Goal: Task Accomplishment & Management: Complete application form

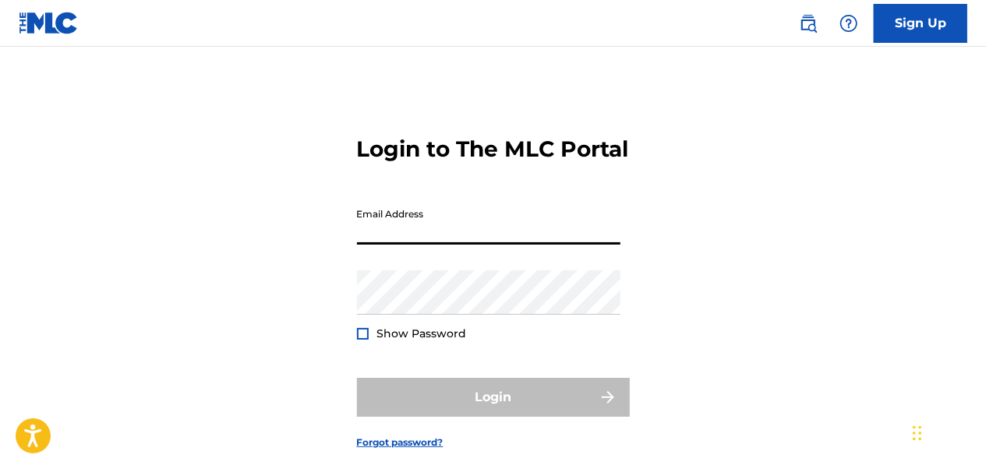
type input "[EMAIL_ADDRESS][DOMAIN_NAME]"
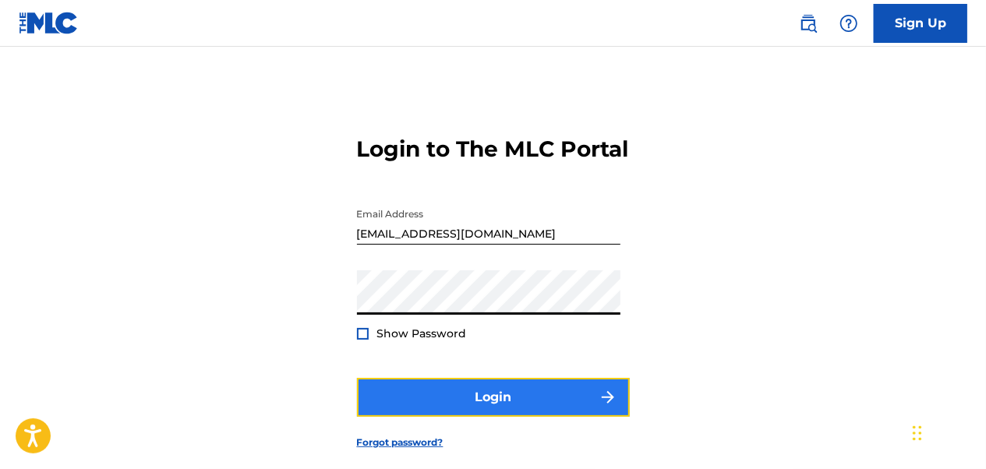
click at [513, 417] on button "Login" at bounding box center [493, 397] width 273 height 39
click at [505, 417] on button "Login" at bounding box center [493, 397] width 273 height 39
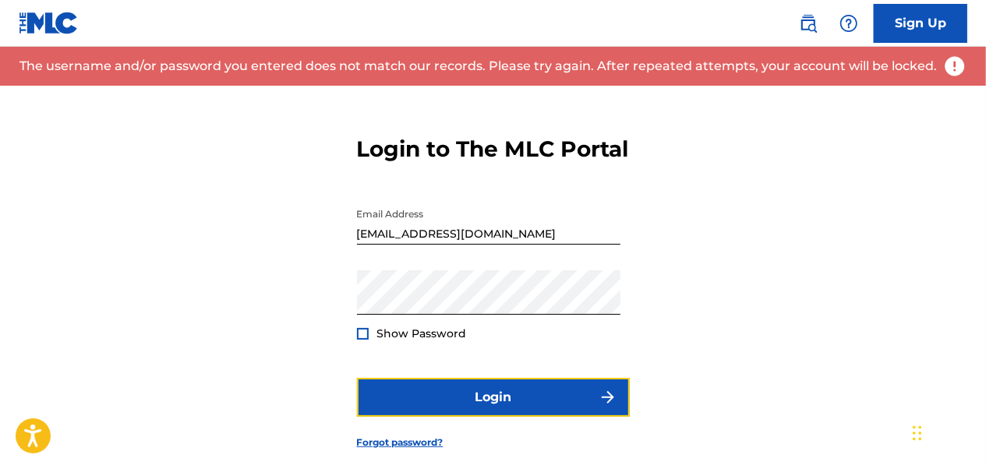
scroll to position [107, 0]
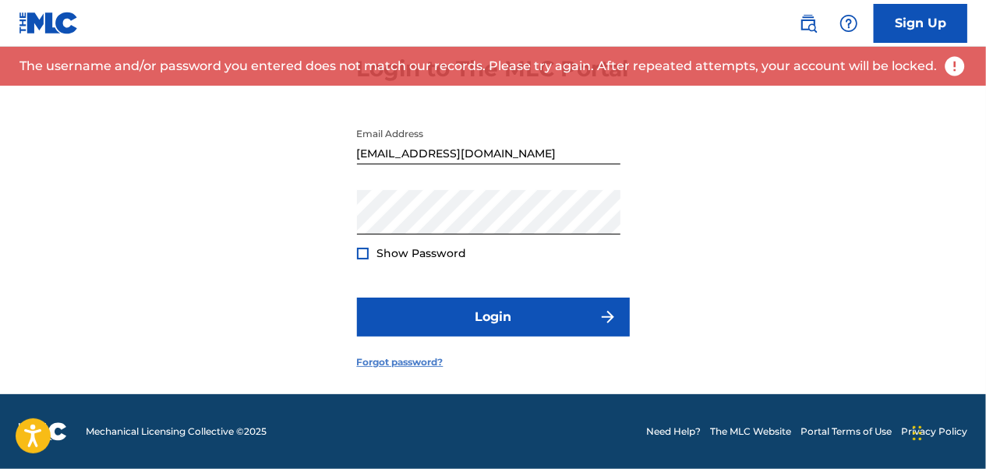
click at [417, 367] on link "Forgot password?" at bounding box center [400, 363] width 87 height 14
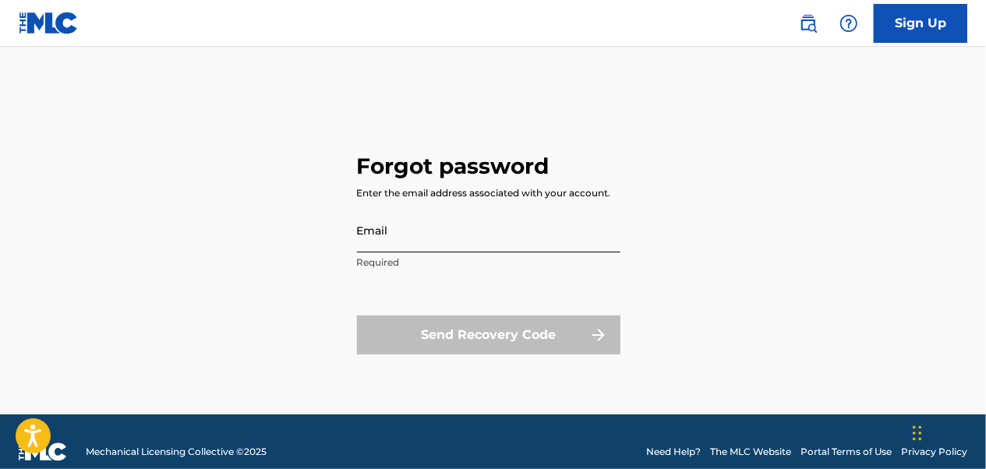
click at [436, 228] on input "Email" at bounding box center [489, 230] width 264 height 44
type input "[EMAIL_ADDRESS][DOMAIN_NAME]"
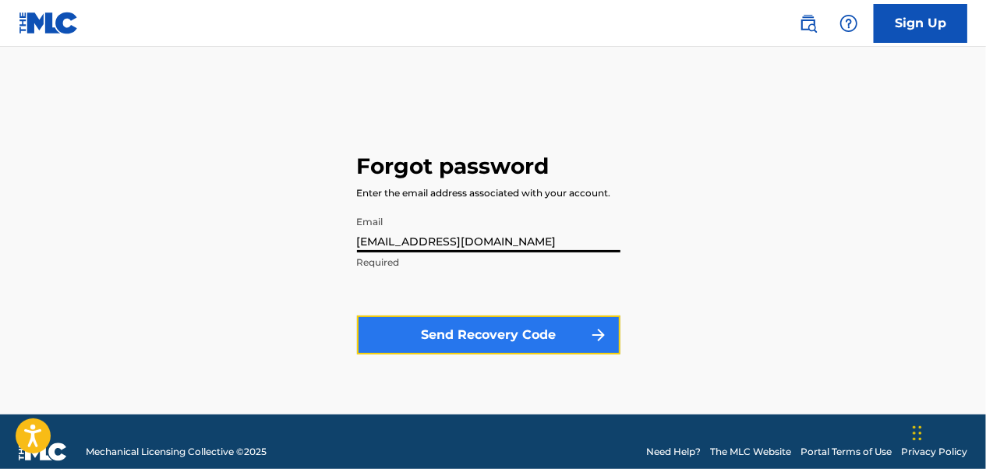
click at [476, 331] on button "Send Recovery Code" at bounding box center [489, 335] width 264 height 39
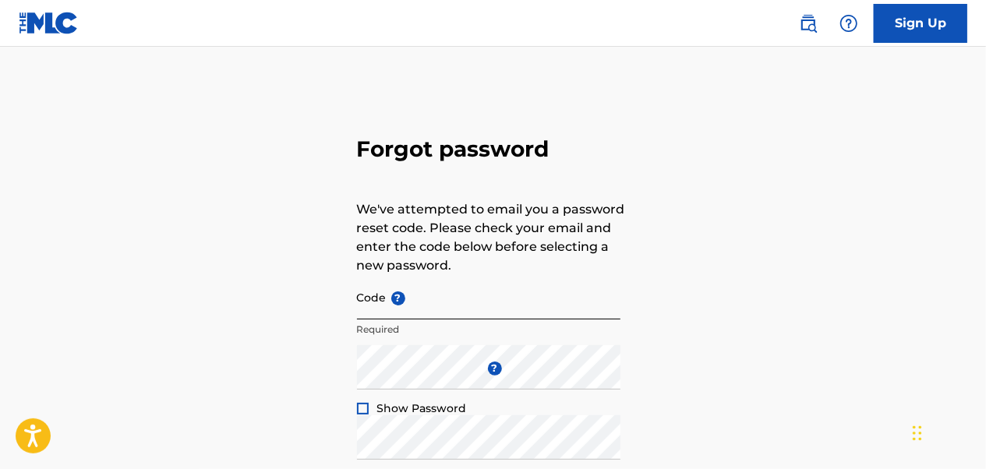
click at [466, 307] on input "Code ?" at bounding box center [489, 297] width 264 height 44
paste input "FP_20247865c09bca7ac649233acb8a"
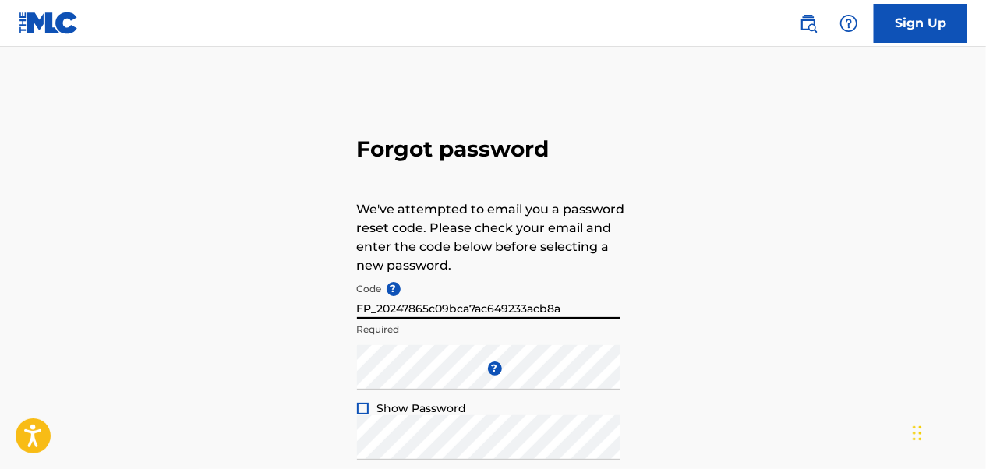
type input "FP_20247865c09bca7ac649233acb8a"
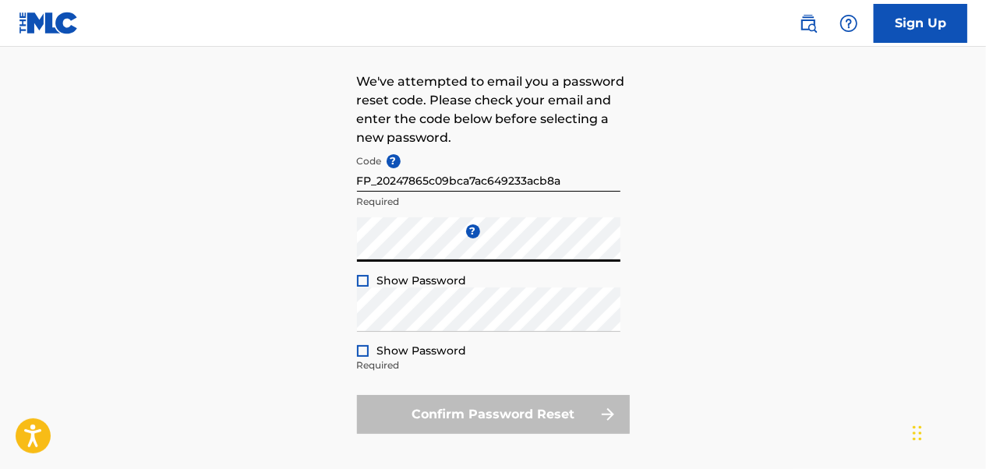
scroll to position [133, 0]
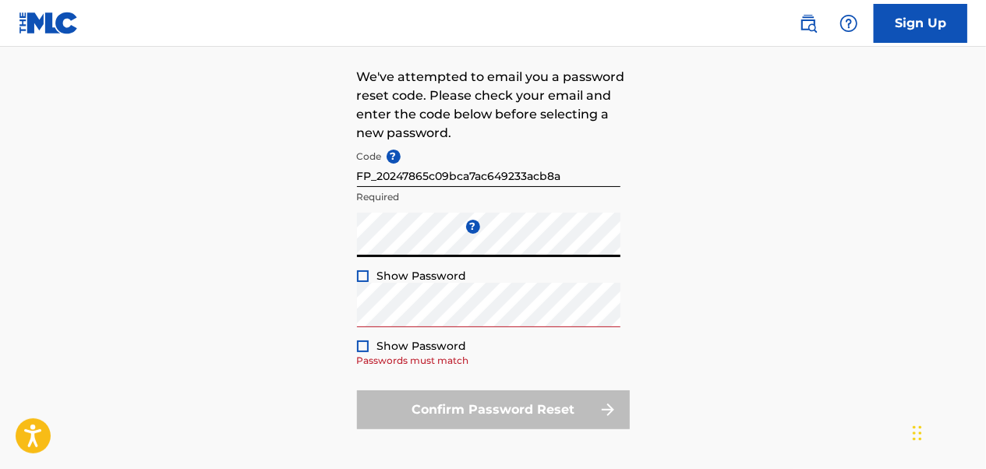
click at [263, 221] on div "Forgot password We've attempted to email you a password reset code. Please chec…" at bounding box center [493, 213] width 986 height 520
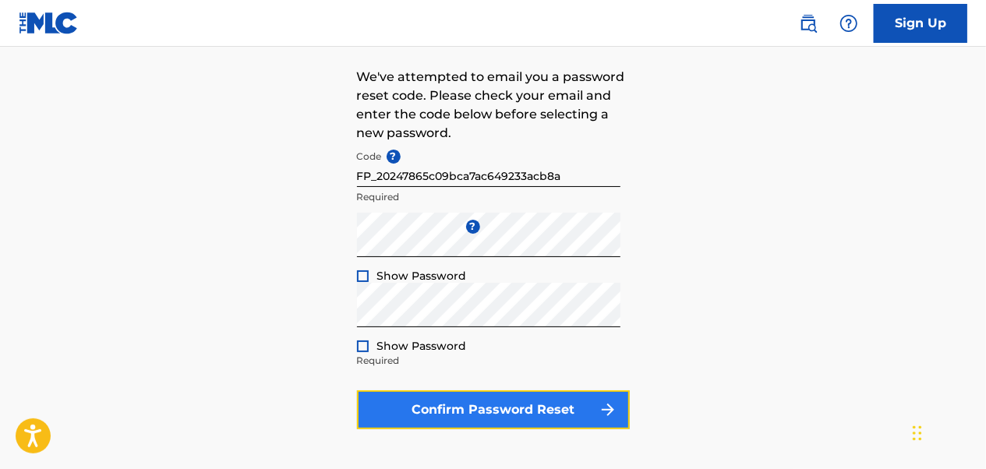
click at [516, 402] on button "Confirm Password Reset" at bounding box center [493, 410] width 273 height 39
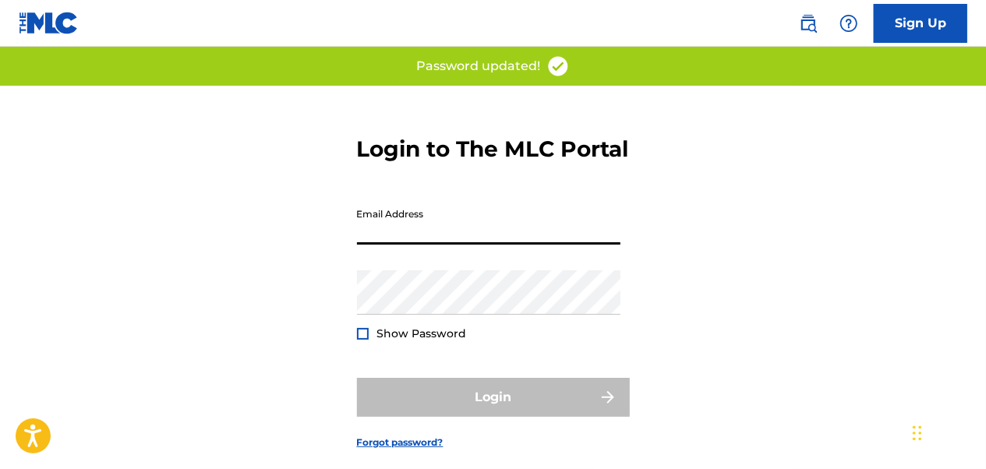
click at [443, 245] on input "Email Address" at bounding box center [489, 222] width 264 height 44
type input "[EMAIL_ADDRESS][DOMAIN_NAME]"
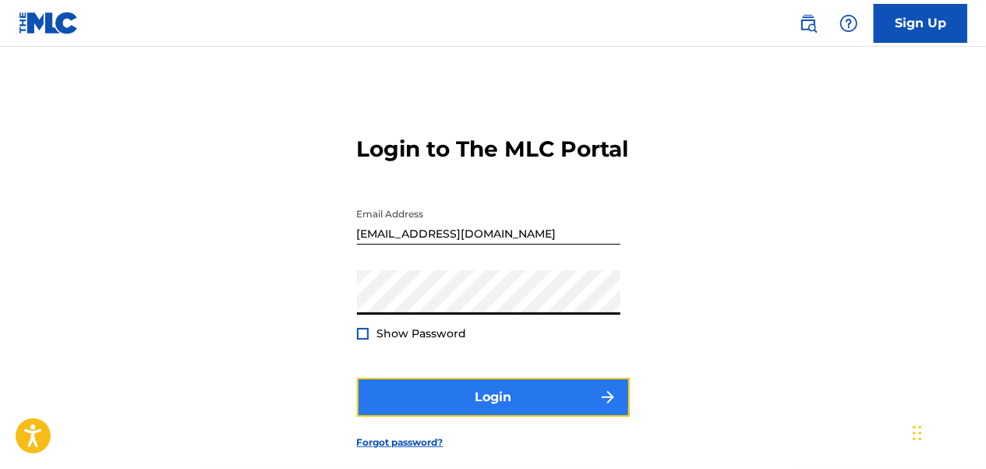
click at [494, 417] on button "Login" at bounding box center [493, 397] width 273 height 39
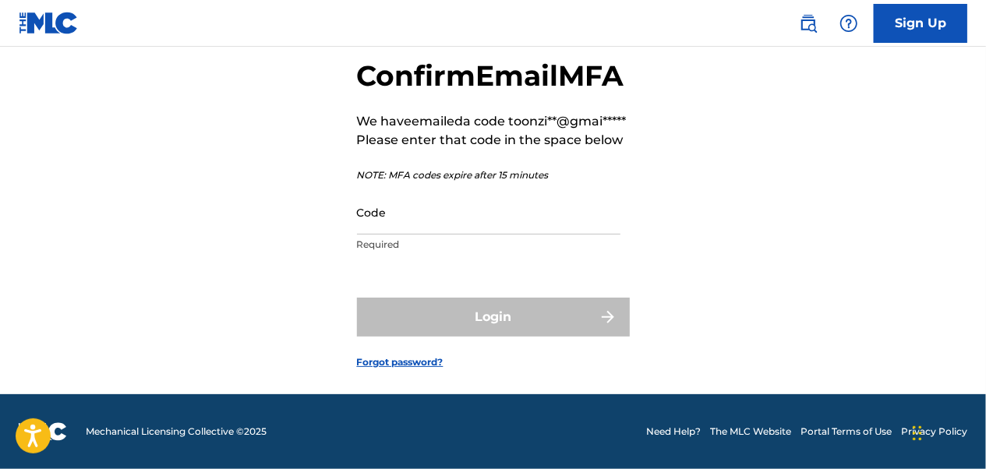
scroll to position [116, 0]
click at [411, 235] on input "Code" at bounding box center [489, 212] width 264 height 44
click at [727, 158] on div "Confirm Email MFA We have emailed a code to onzi**@gmai***** Please enter that …" at bounding box center [493, 202] width 986 height 386
click at [505, 234] on input "Code" at bounding box center [489, 212] width 264 height 44
paste input "249317"
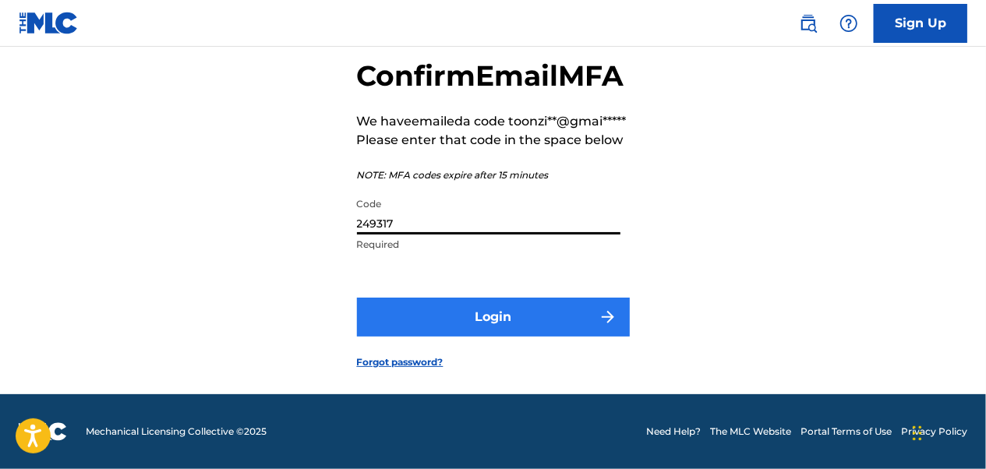
type input "249317"
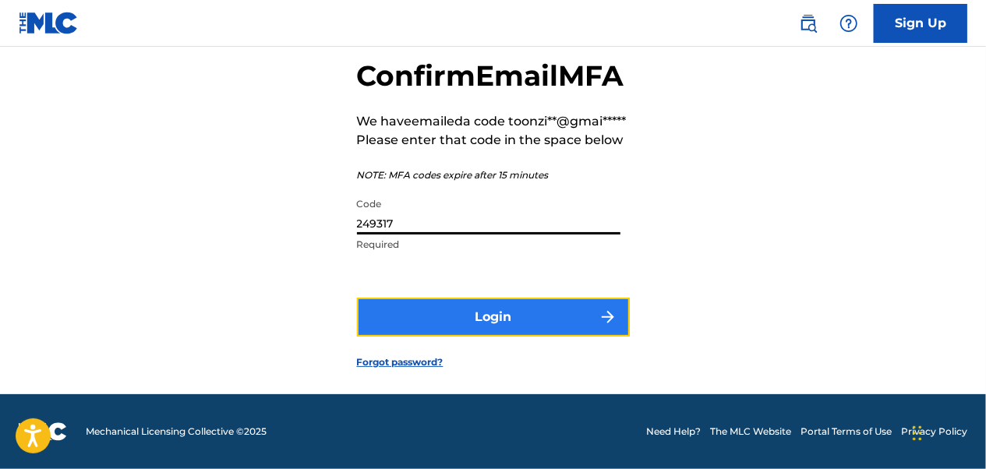
click at [508, 337] on button "Login" at bounding box center [493, 317] width 273 height 39
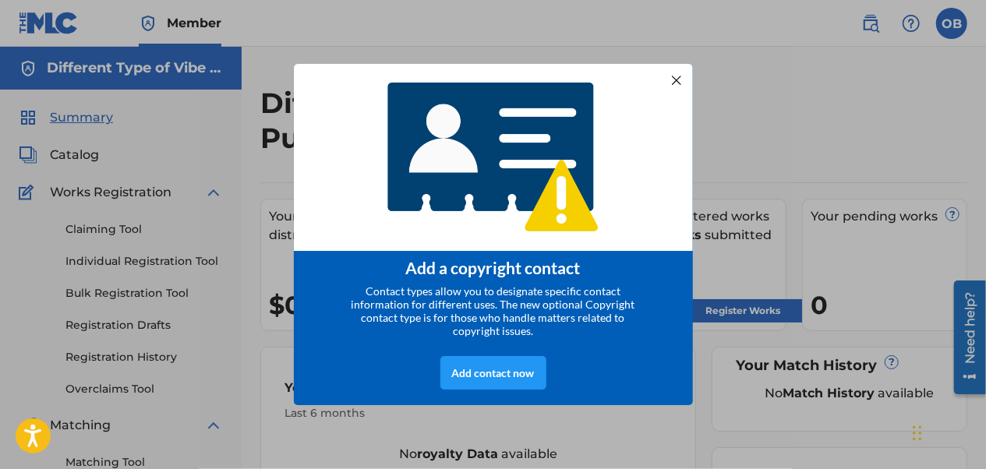
click at [672, 90] on div at bounding box center [676, 80] width 20 height 20
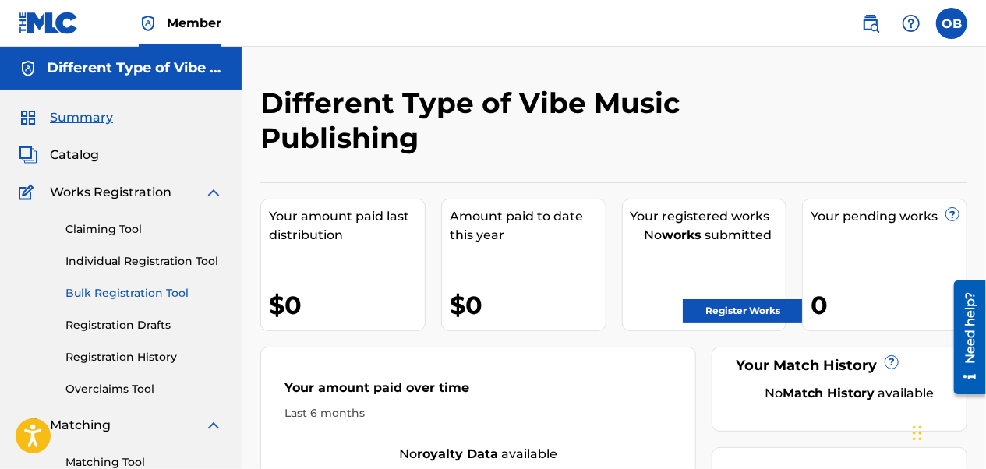
click at [151, 288] on link "Bulk Registration Tool" at bounding box center [145, 293] width 158 height 16
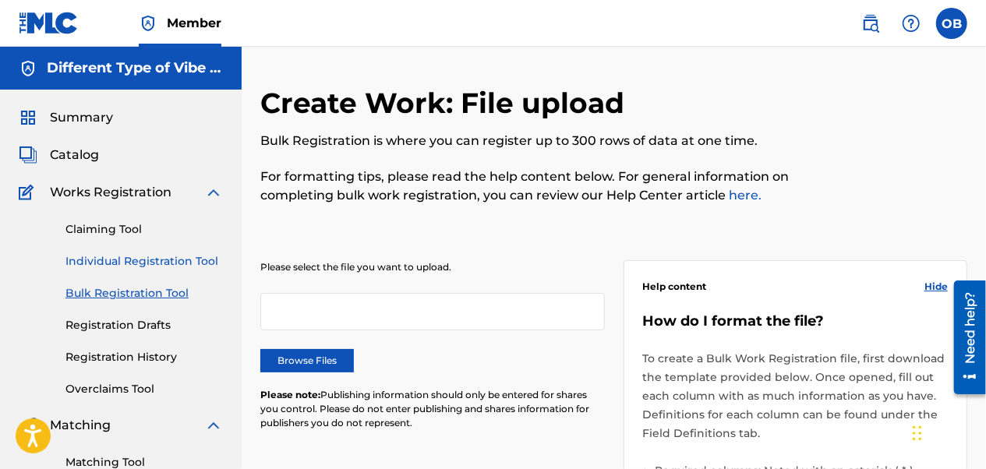
click at [138, 267] on link "Individual Registration Tool" at bounding box center [145, 261] width 158 height 16
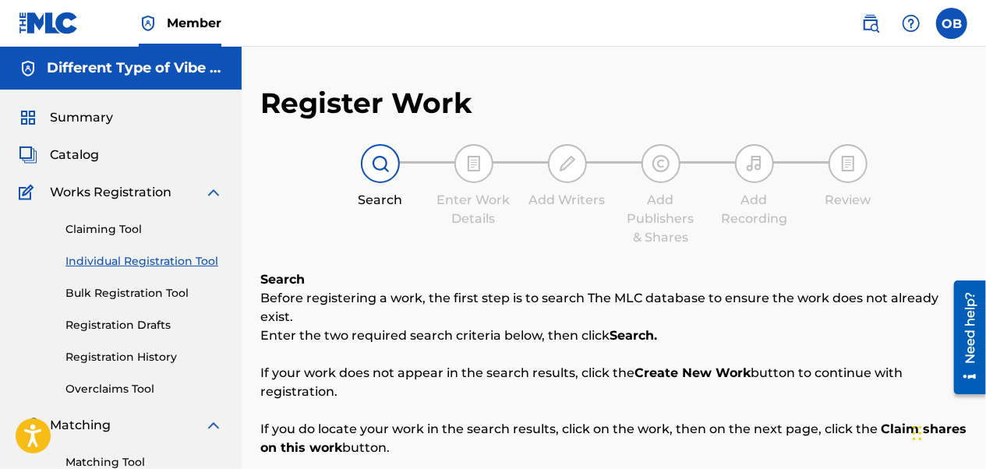
click at [210, 192] on img at bounding box center [213, 192] width 19 height 19
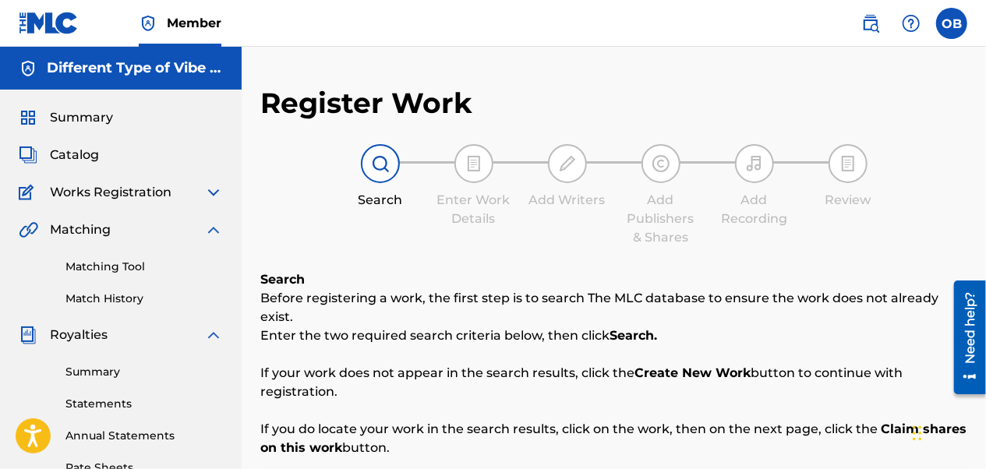
click at [211, 200] on img at bounding box center [213, 192] width 19 height 19
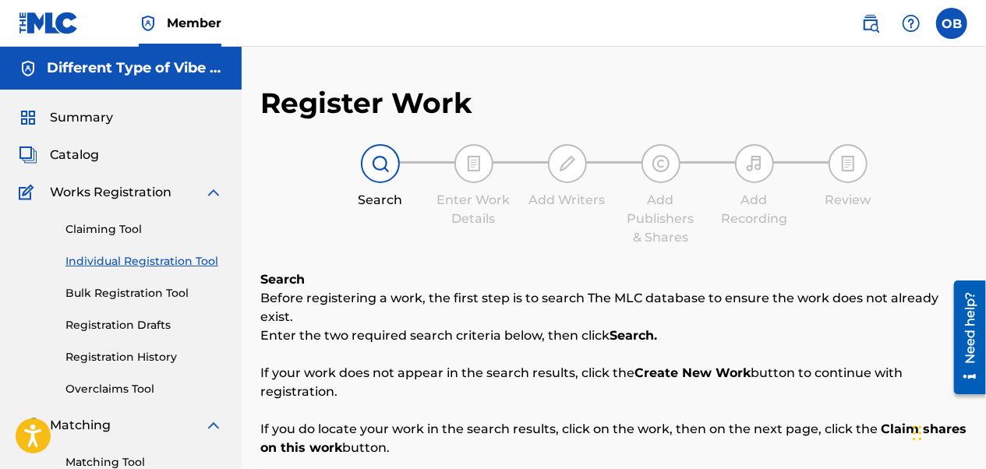
click at [870, 120] on div "Register Work Search Enter Work Details Add Writers Add Publishers & Shares Add…" at bounding box center [613, 414] width 707 height 656
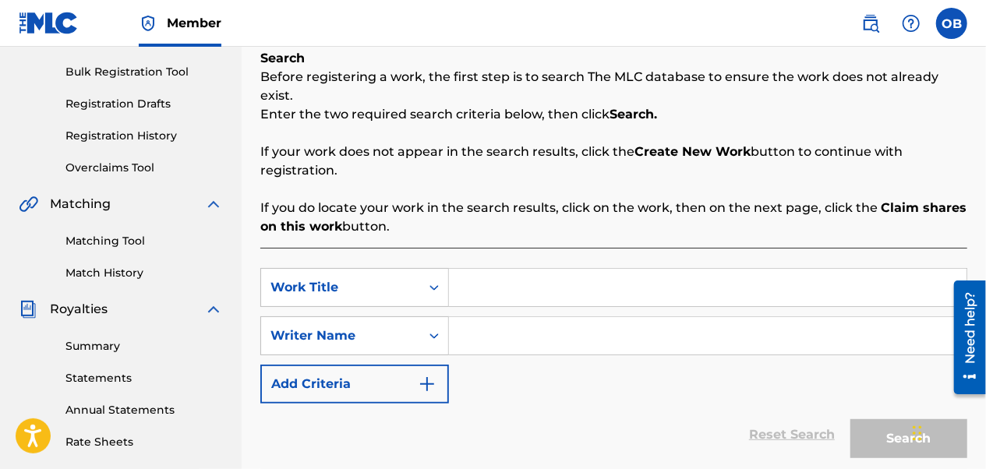
scroll to position [240, 0]
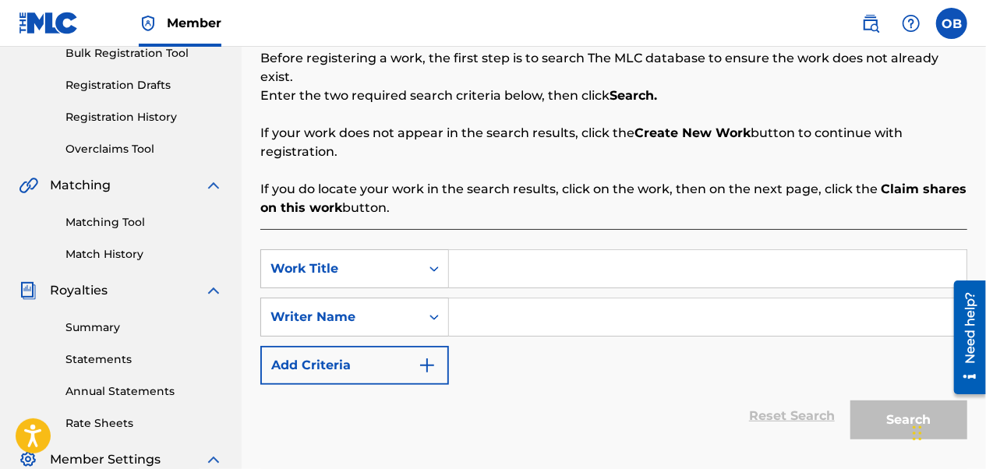
click at [511, 250] on input "Search Form" at bounding box center [708, 268] width 518 height 37
type input "24-7"
click at [505, 301] on input "Search Form" at bounding box center [708, 317] width 518 height 37
click at [441, 310] on icon "Search Form" at bounding box center [435, 318] width 16 height 16
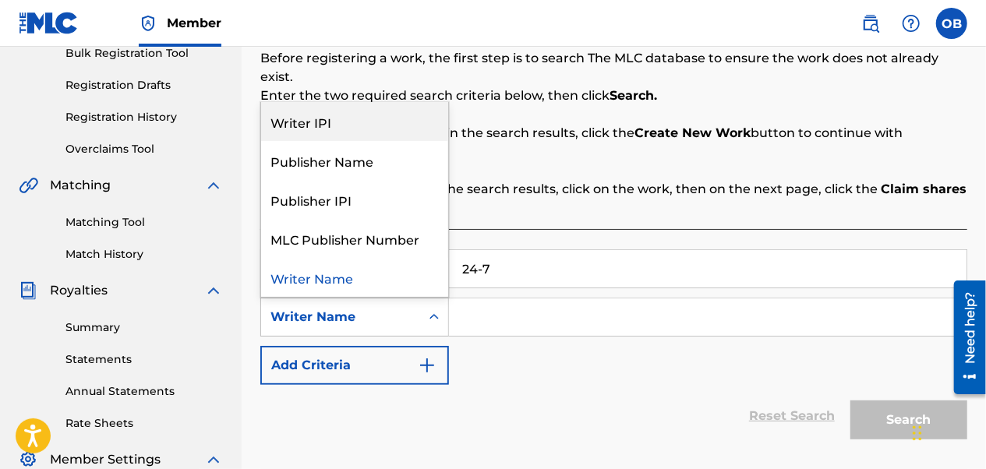
click at [331, 111] on div "Writer IPI" at bounding box center [354, 121] width 187 height 39
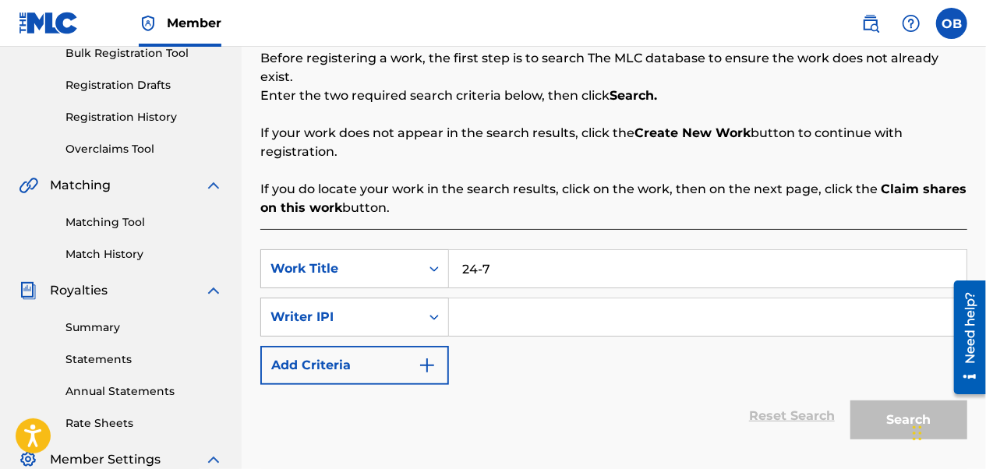
click at [466, 299] on input "Search Form" at bounding box center [708, 317] width 518 height 37
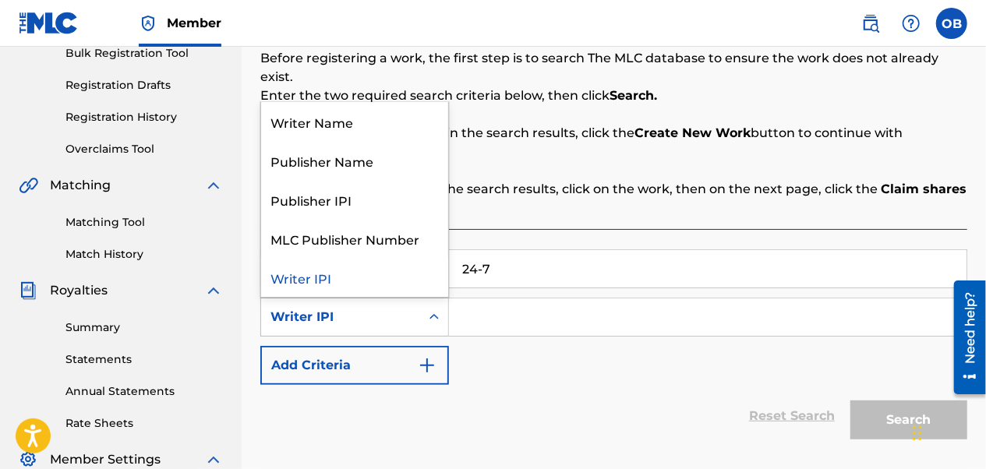
click at [438, 310] on icon "Search Form" at bounding box center [435, 318] width 16 height 16
click at [505, 299] on input "Search Form" at bounding box center [708, 317] width 518 height 37
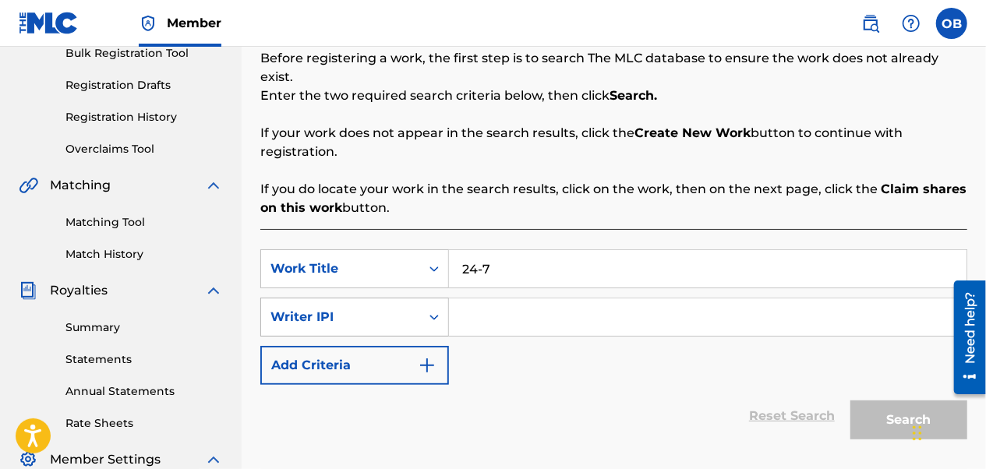
click at [426, 303] on div "Search Form" at bounding box center [434, 317] width 28 height 28
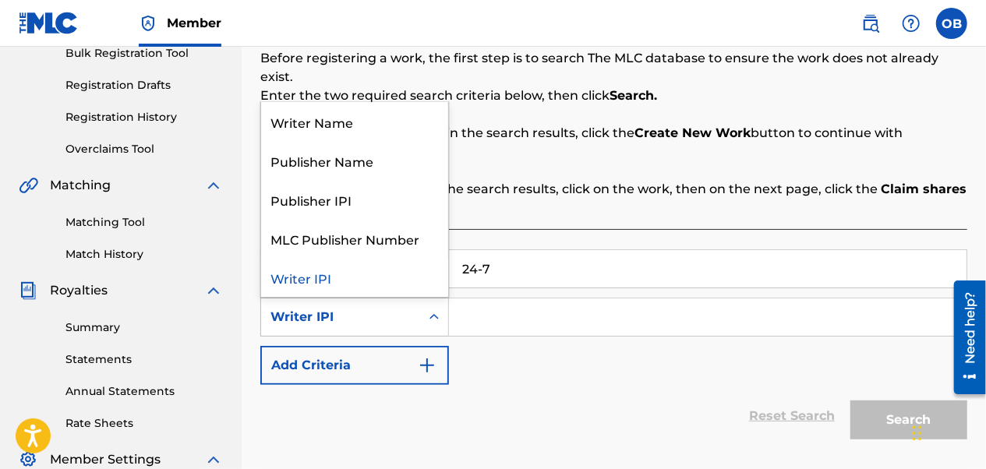
click at [503, 299] on input "Search Form" at bounding box center [708, 317] width 518 height 37
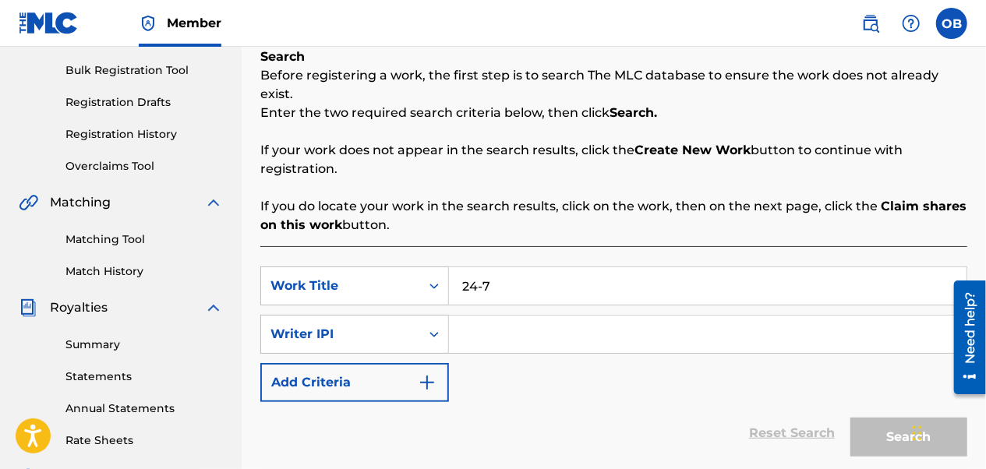
scroll to position [225, 0]
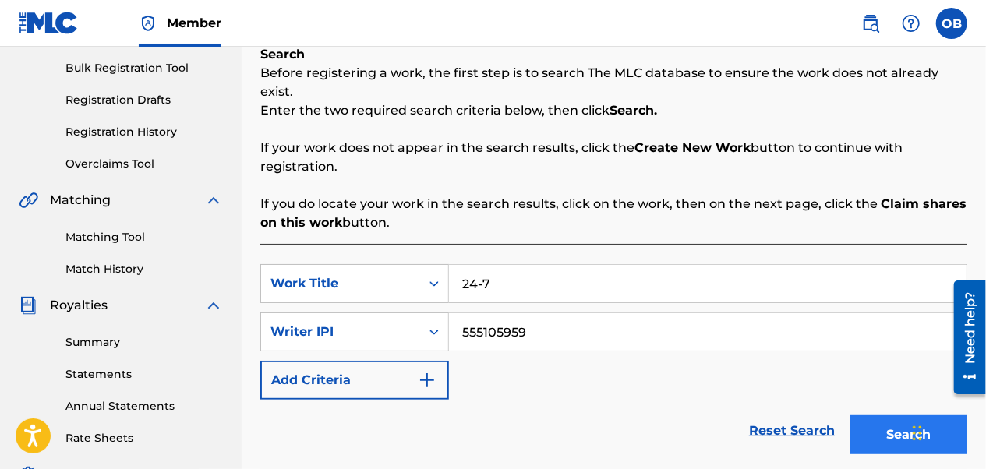
type input "555105959"
click at [881, 417] on button "Search" at bounding box center [909, 435] width 117 height 39
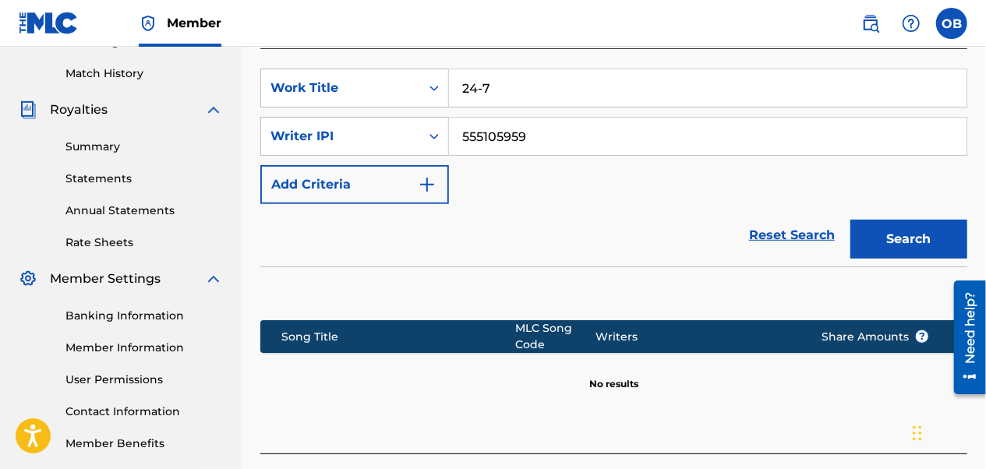
scroll to position [383, 0]
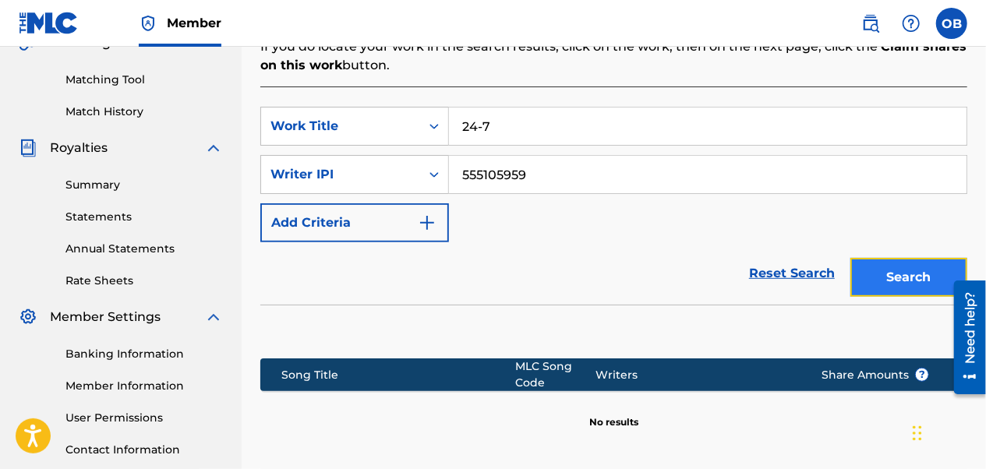
click at [914, 258] on button "Search" at bounding box center [909, 277] width 117 height 39
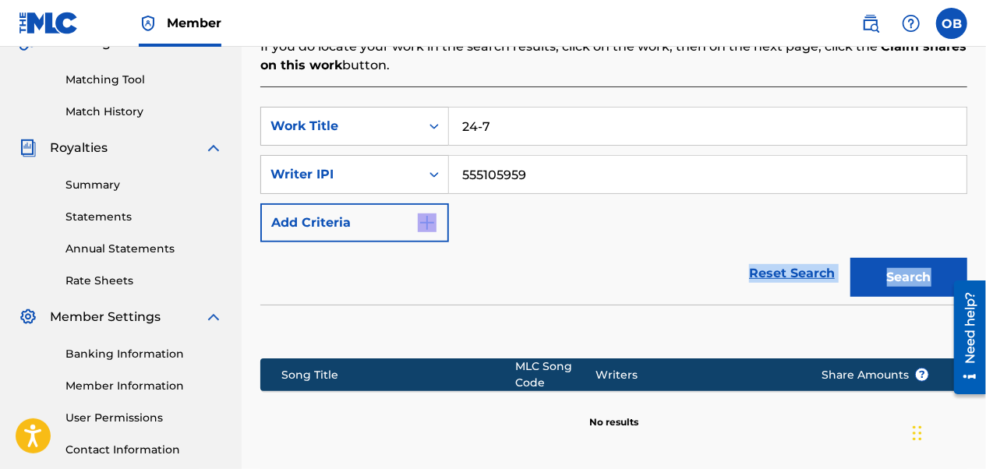
drag, startPoint x: 985, startPoint y: 240, endPoint x: 979, endPoint y: 184, distance: 56.4
click at [980, 183] on div "Register Work Search Enter Work Details Add Writers Add Publishers & Shares Add…" at bounding box center [614, 125] width 745 height 845
click at [613, 260] on div "Reset Search Search" at bounding box center [613, 274] width 707 height 62
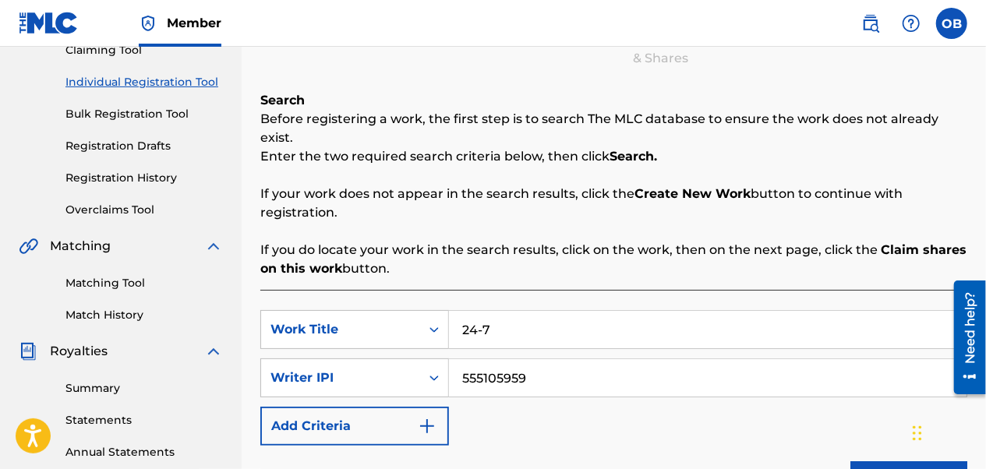
scroll to position [176, 0]
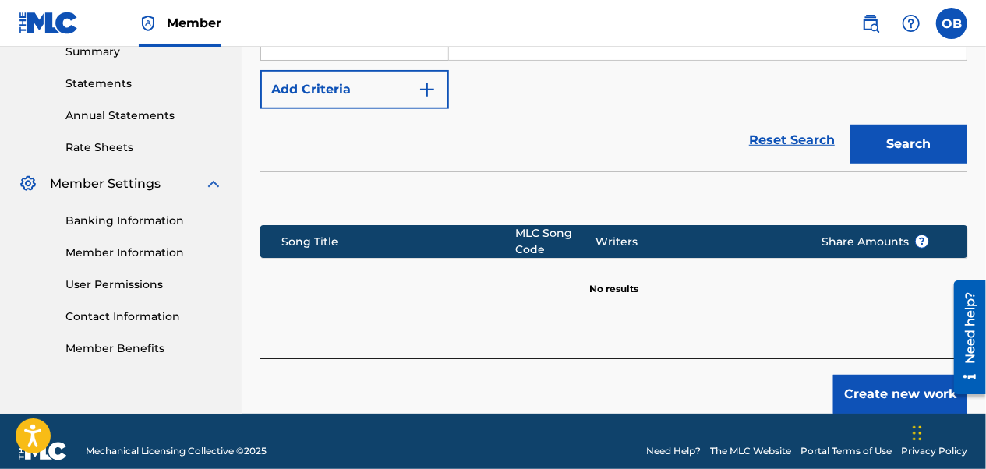
drag, startPoint x: 991, startPoint y: 227, endPoint x: 5, endPoint y: 40, distance: 1004.1
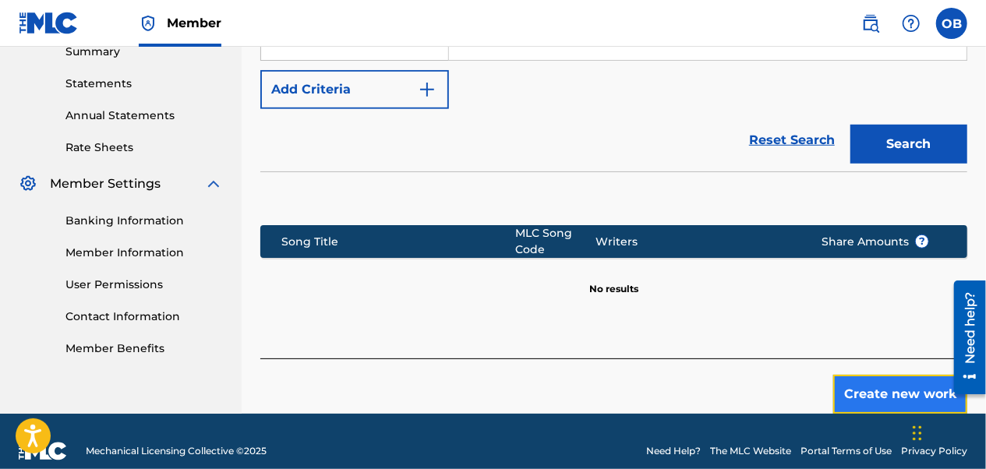
click at [872, 375] on button "Create new work" at bounding box center [901, 394] width 134 height 39
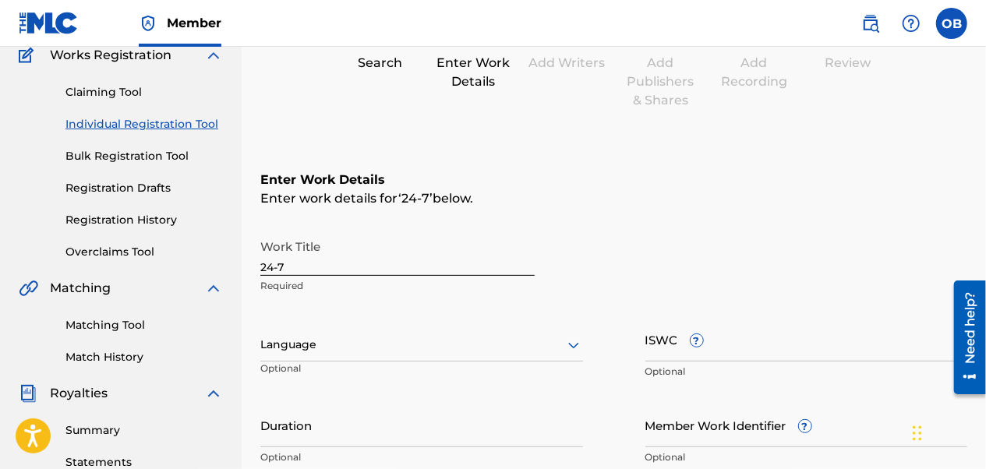
scroll to position [255, 0]
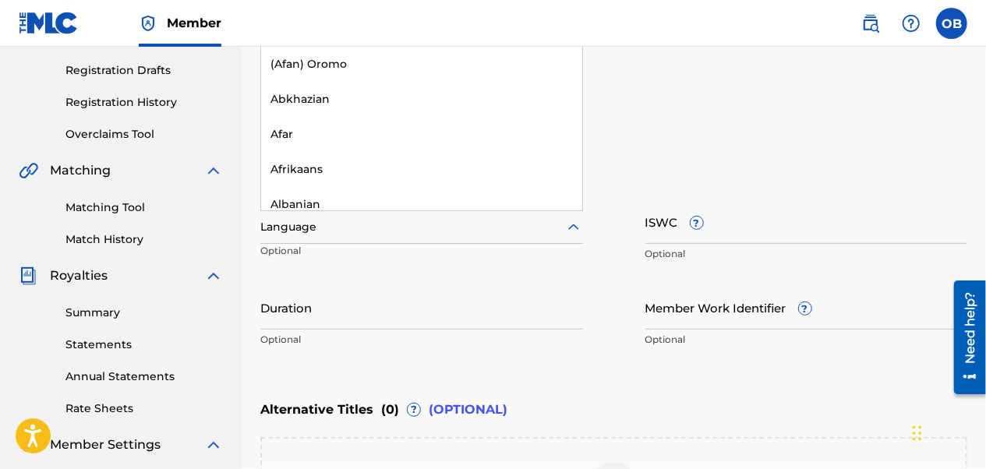
click at [569, 231] on icon at bounding box center [574, 227] width 19 height 19
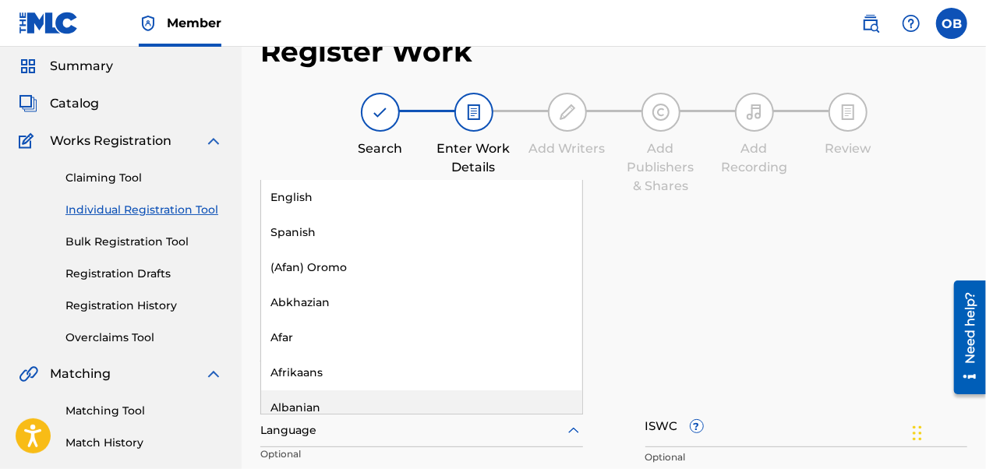
scroll to position [75, 0]
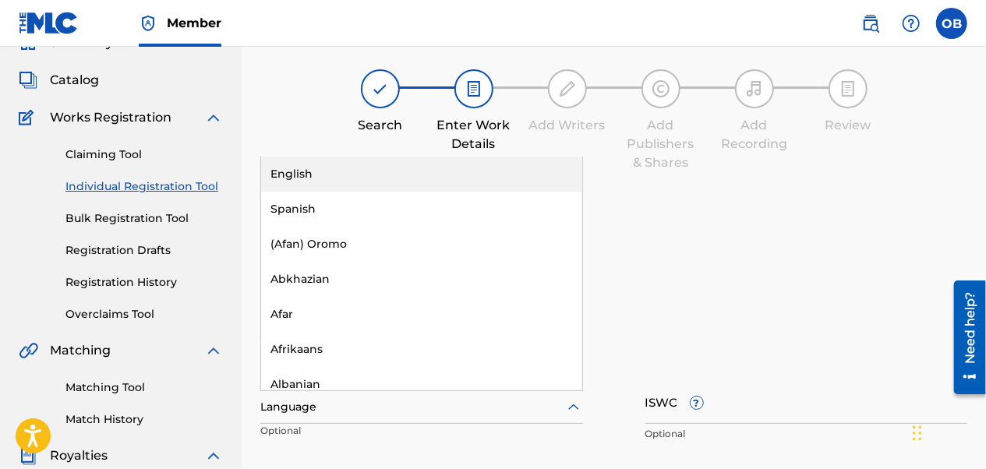
click at [519, 171] on div "English" at bounding box center [421, 174] width 321 height 35
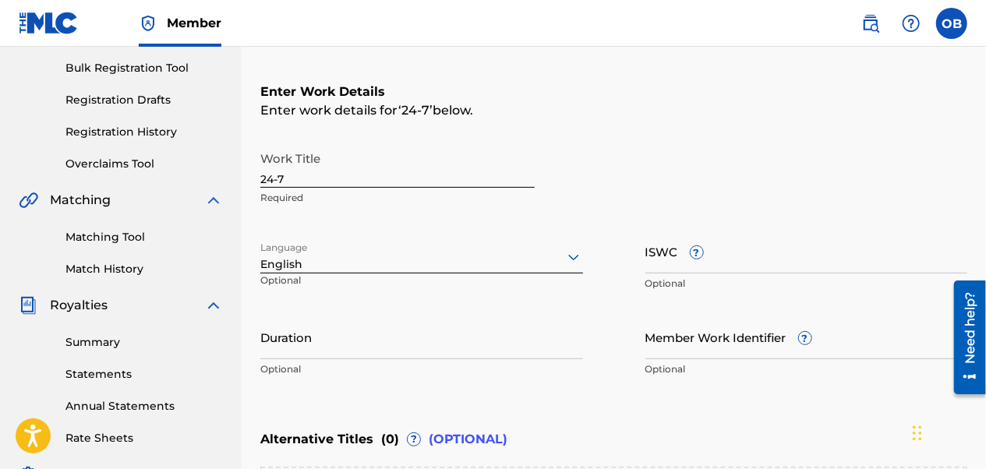
scroll to position [256, 0]
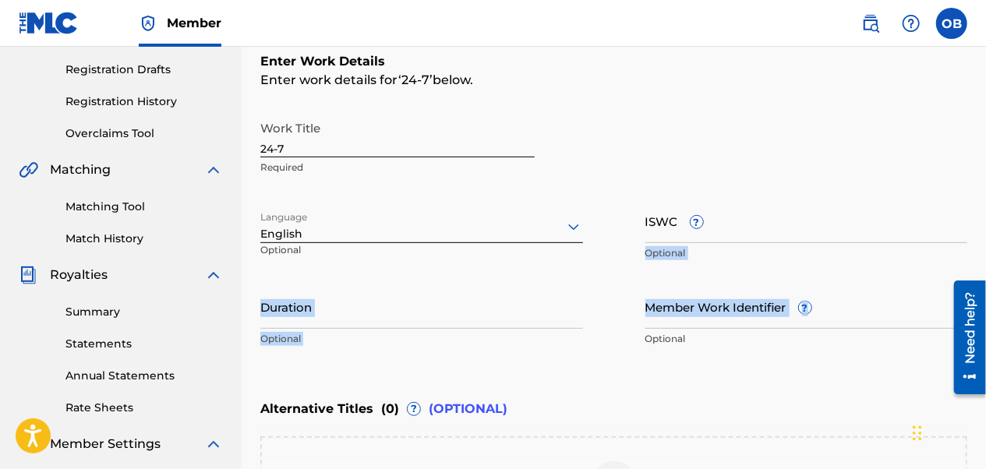
drag, startPoint x: 986, startPoint y: 193, endPoint x: 990, endPoint y: 296, distance: 103.0
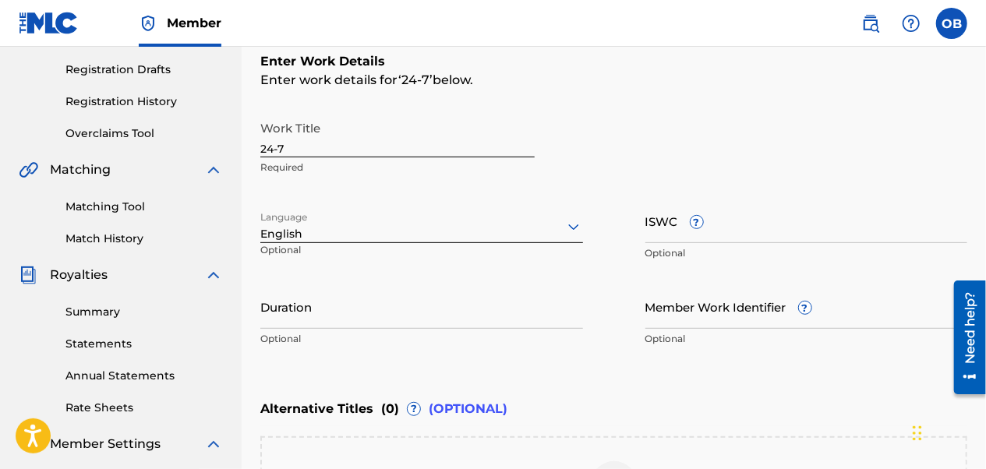
drag, startPoint x: 990, startPoint y: 296, endPoint x: 808, endPoint y: 139, distance: 240.5
click at [808, 139] on div "Work Title 24-7 Required" at bounding box center [613, 148] width 707 height 70
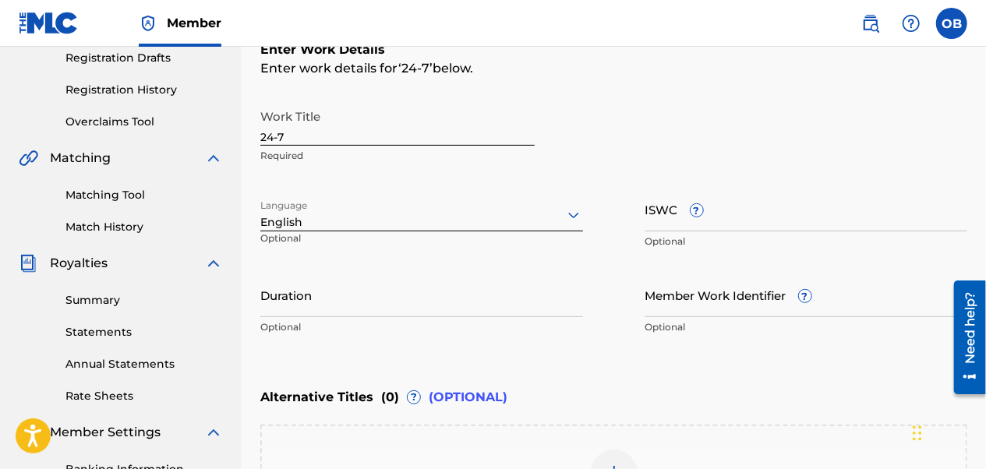
scroll to position [187, 0]
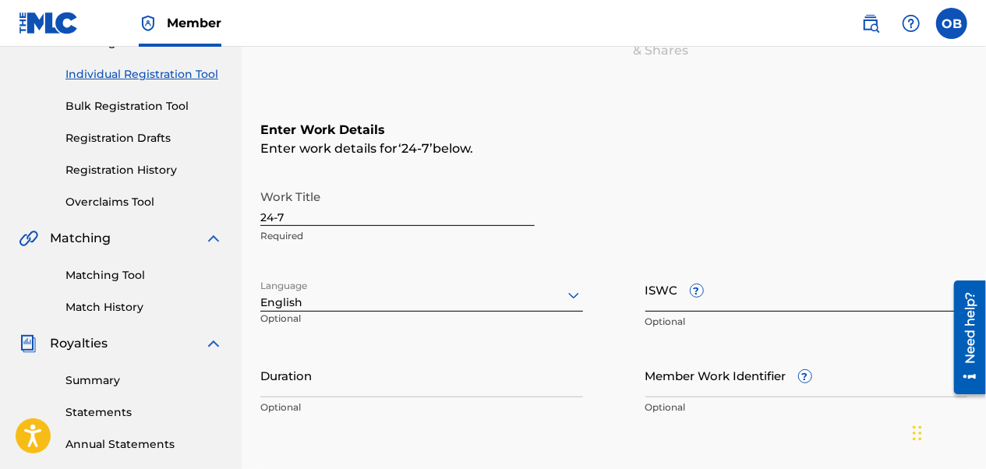
click at [735, 303] on input "ISWC ?" at bounding box center [807, 289] width 323 height 44
paste input "QZES72582973"
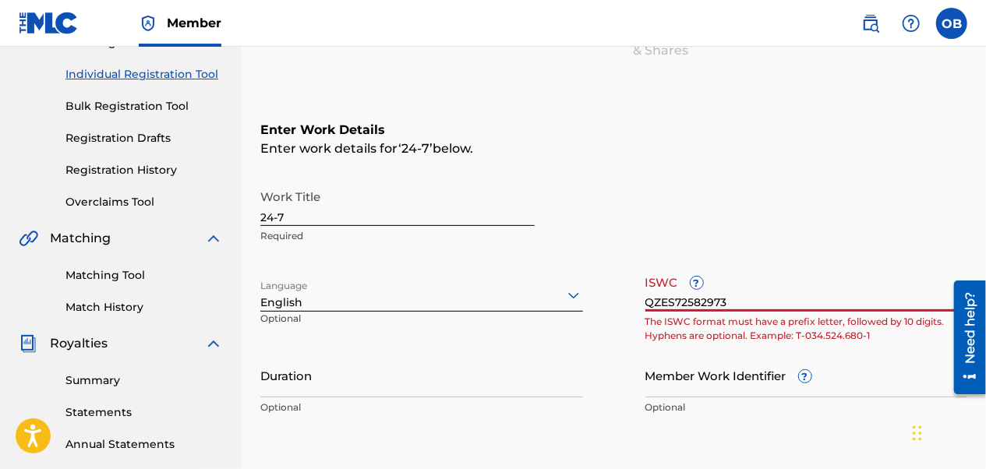
type input "QZES72582973"
click at [625, 363] on div "Work Title 24-7 Required Language English Optional ISWC ? QZES72582973 The ISWC…" at bounding box center [613, 303] width 707 height 242
click at [732, 265] on div "Work Title 24-7 Required Language English Optional ISWC ? QZES72582973 The ISWC…" at bounding box center [613, 303] width 707 height 242
drag, startPoint x: 730, startPoint y: 299, endPoint x: 636, endPoint y: 299, distance: 93.6
click at [636, 299] on div "Work Title 24-7 Required Language English Optional ISWC ? QZES72582973 The ISWC…" at bounding box center [613, 303] width 707 height 242
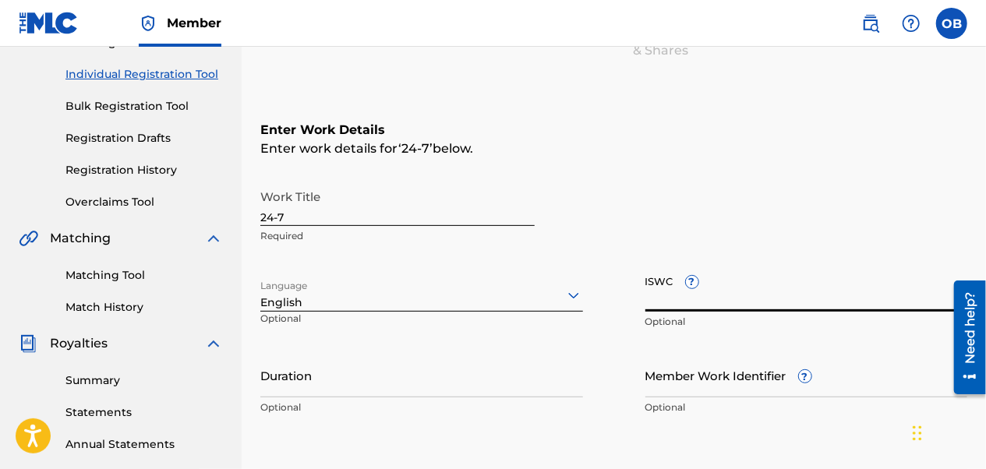
paste input "T3306257212"
type input "T3306257212"
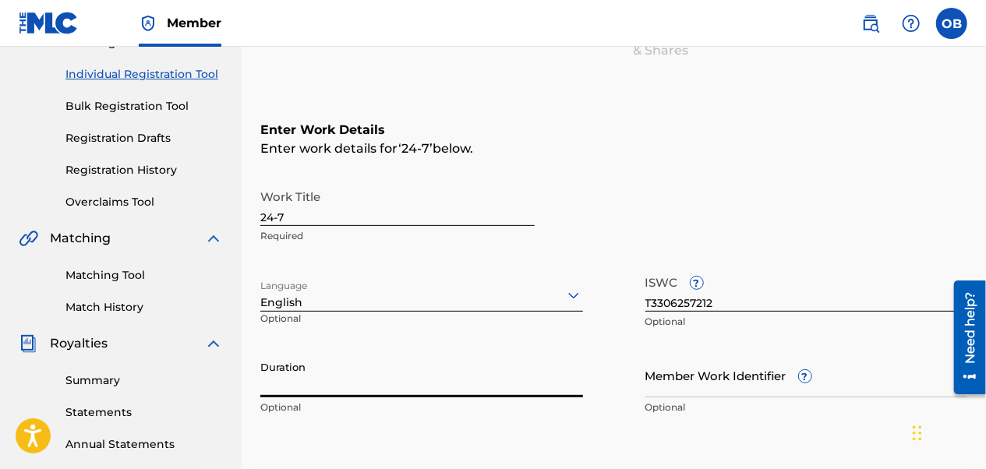
click at [333, 386] on input "Duration" at bounding box center [421, 375] width 323 height 44
paste input "00:02:06"
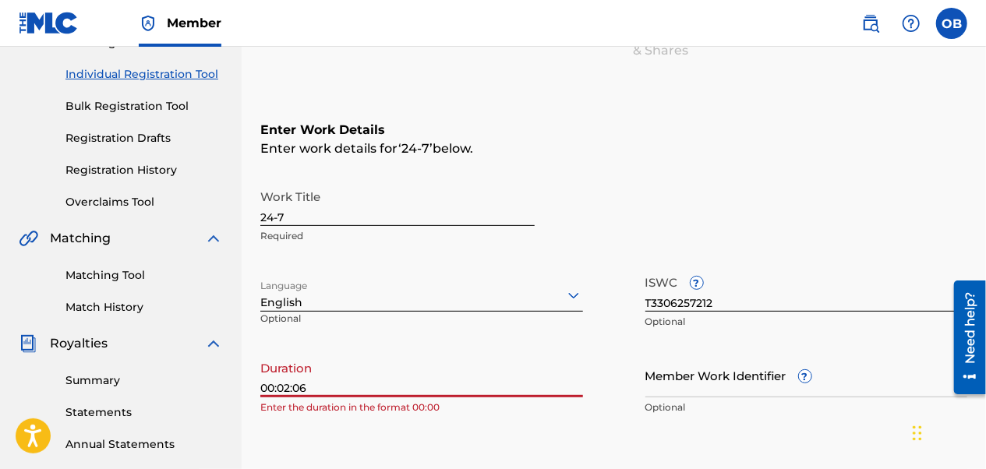
click at [278, 388] on input "00:02:06" at bounding box center [421, 375] width 323 height 44
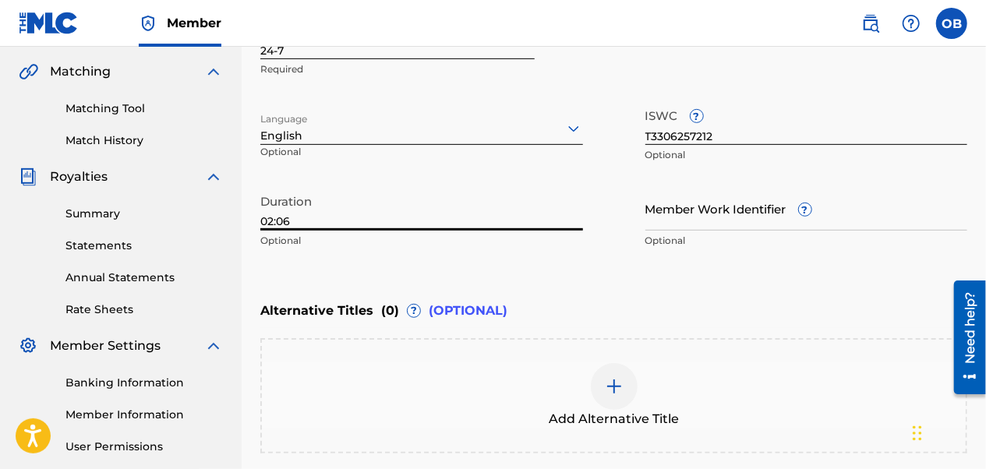
drag, startPoint x: 989, startPoint y: 252, endPoint x: 22, endPoint y: 69, distance: 984.1
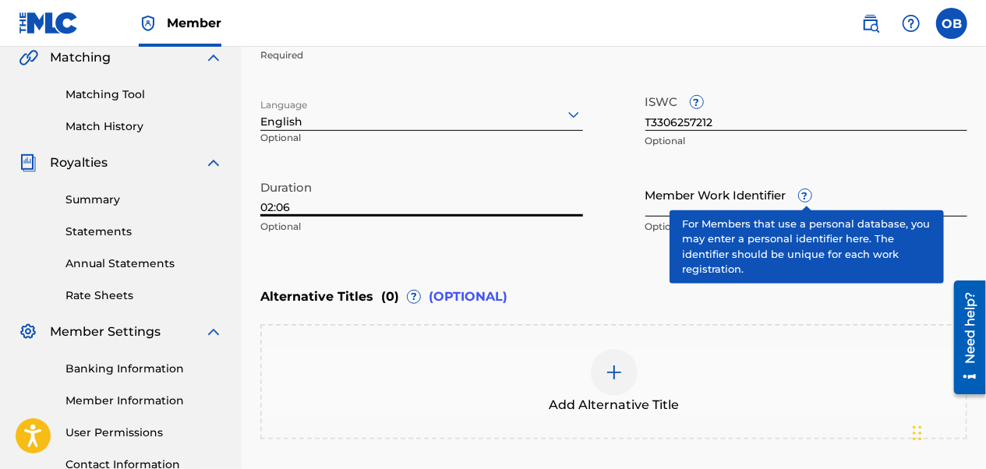
type input "02:06"
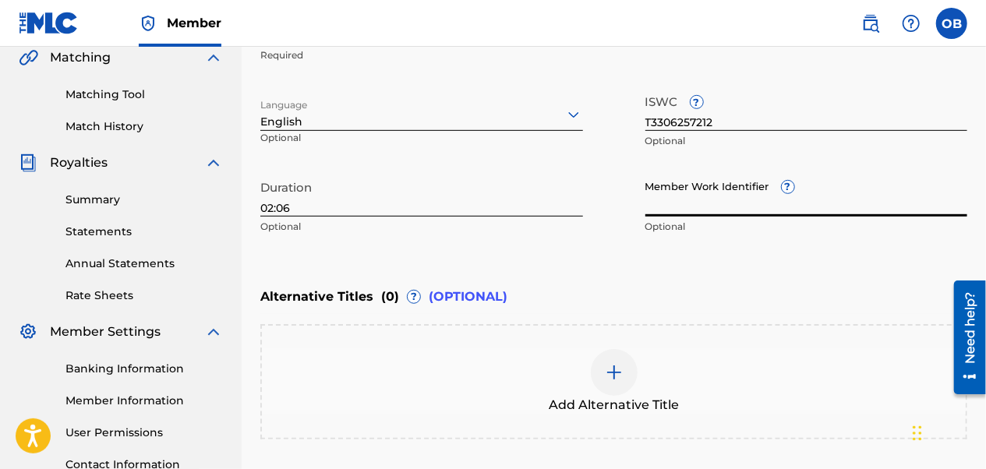
click at [840, 181] on input "Member Work Identifier ?" at bounding box center [807, 194] width 323 height 44
click at [869, 163] on div "Work Title 24-7 Required Language English Optional ISWC ? T3306257212 Optional …" at bounding box center [613, 122] width 707 height 242
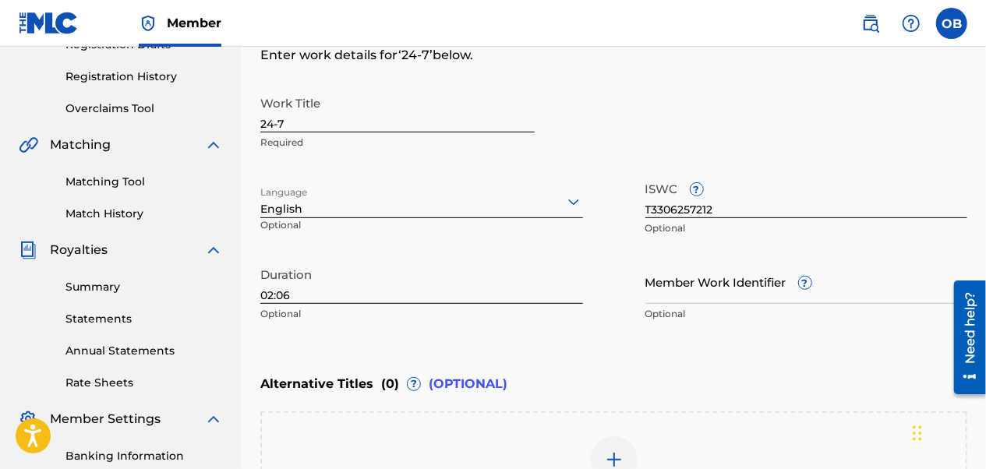
scroll to position [297, 0]
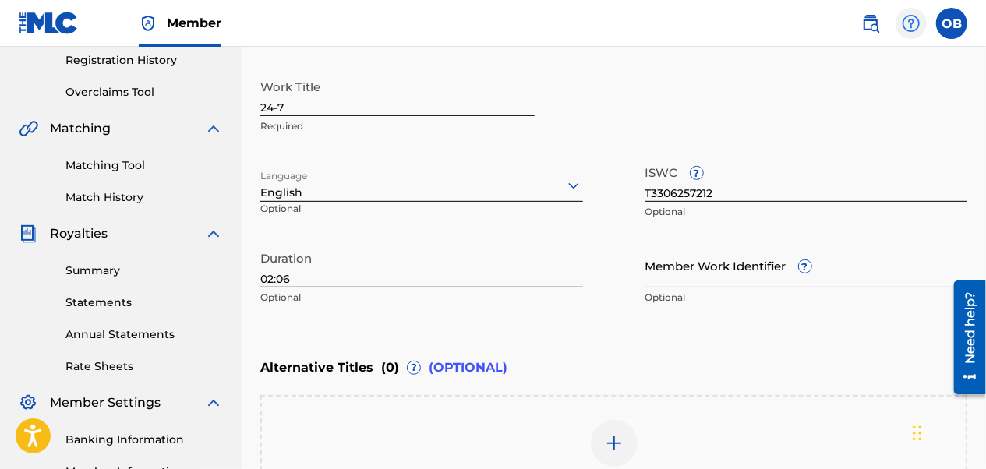
click at [908, 27] on img at bounding box center [911, 23] width 19 height 19
click at [813, 39] on nav "Member OB OB [PERSON_NAME] [EMAIL_ADDRESS][DOMAIN_NAME] Notification Preference…" at bounding box center [493, 23] width 986 height 47
click at [878, 19] on img at bounding box center [871, 23] width 19 height 19
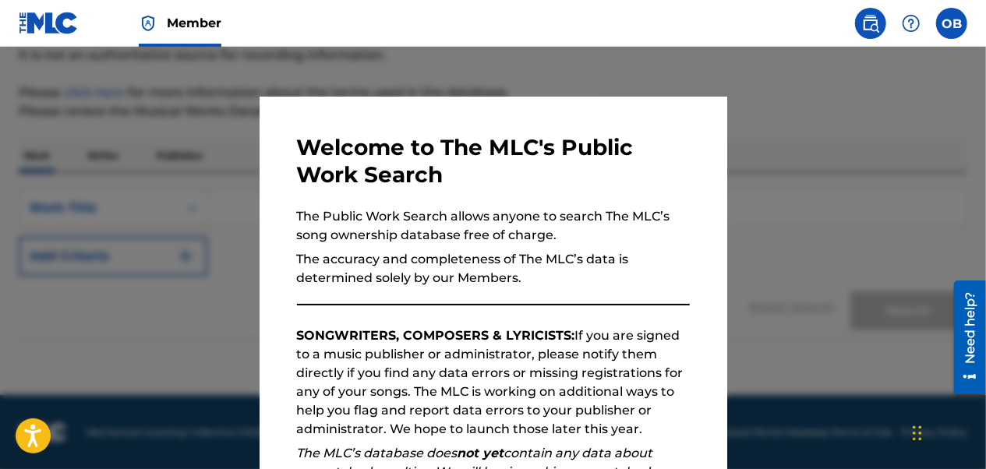
scroll to position [23, 0]
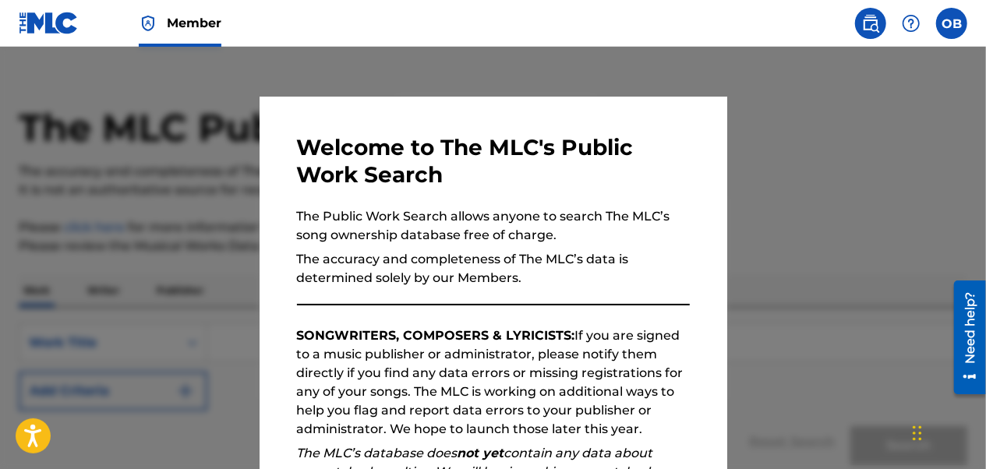
click at [808, 119] on div at bounding box center [493, 281] width 986 height 469
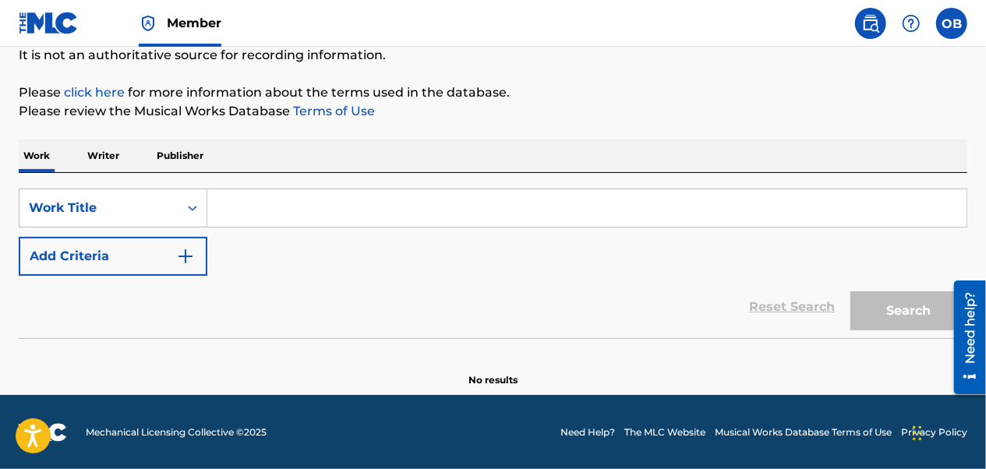
scroll to position [0, 0]
